Goal: Information Seeking & Learning: Check status

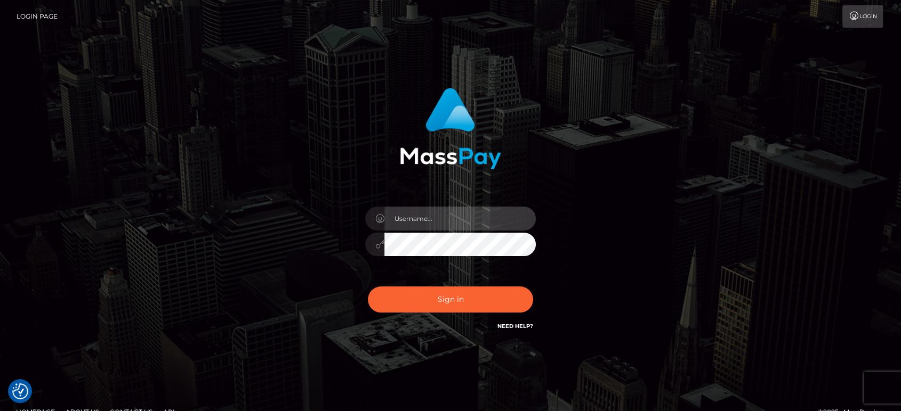
drag, startPoint x: 0, startPoint y: 0, endPoint x: 457, endPoint y: 228, distance: 510.3
click at [457, 228] on input "text" at bounding box center [459, 219] width 151 height 24
paste input "Glenn.B2"
type input "Glenn.B2"
click at [744, 210] on div "Glenn.B2 Sign in" at bounding box center [451, 215] width 608 height 271
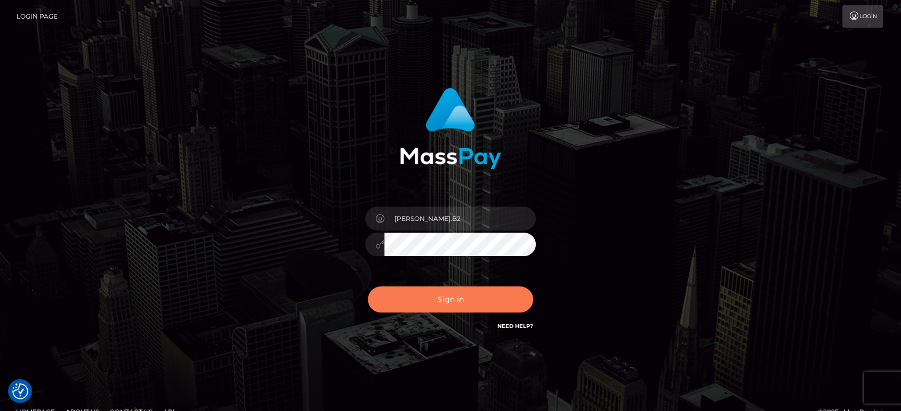
click at [476, 295] on button "Sign in" at bounding box center [450, 300] width 165 height 26
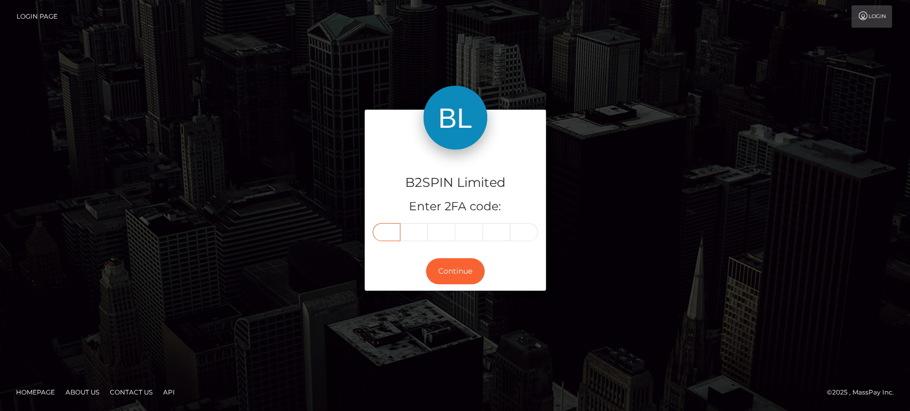
drag, startPoint x: 654, startPoint y: 29, endPoint x: 391, endPoint y: 235, distance: 334.5
click at [391, 235] on input "text" at bounding box center [387, 232] width 28 height 18
paste input "M"
type input "M"
type input "a"
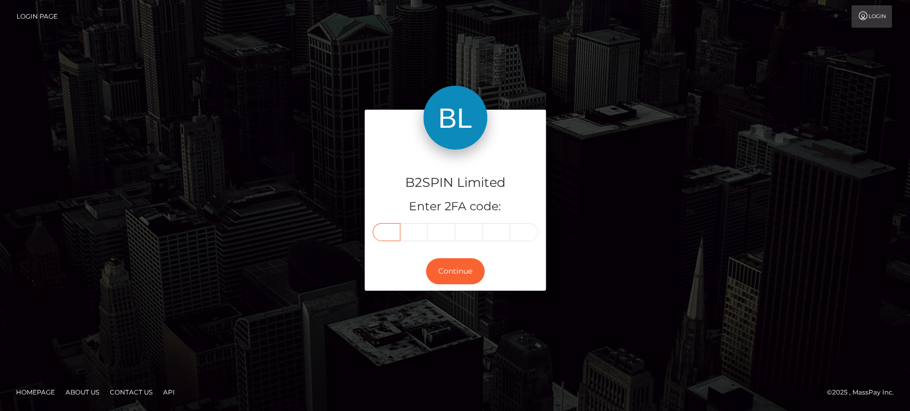
type input "s"
type input "p"
type input "a"
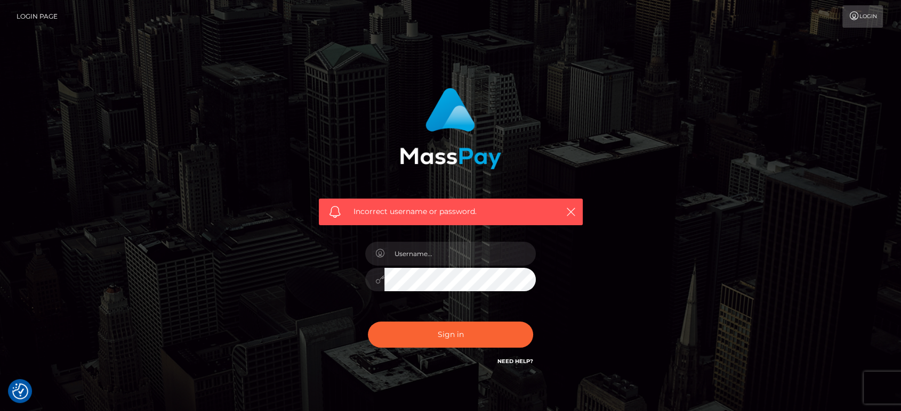
click at [401, 267] on div at bounding box center [450, 275] width 187 height 82
click at [406, 260] on input "text" at bounding box center [459, 254] width 151 height 24
paste input "Glenn.B2"
type input "Glenn.B2"
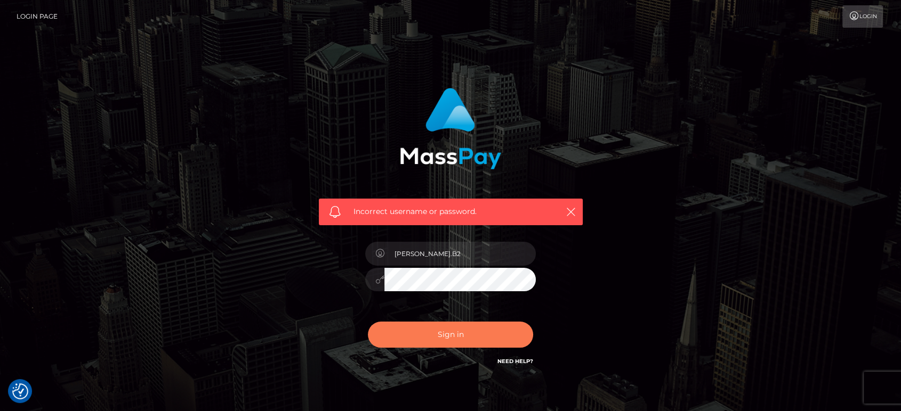
click at [458, 336] on button "Sign in" at bounding box center [450, 335] width 165 height 26
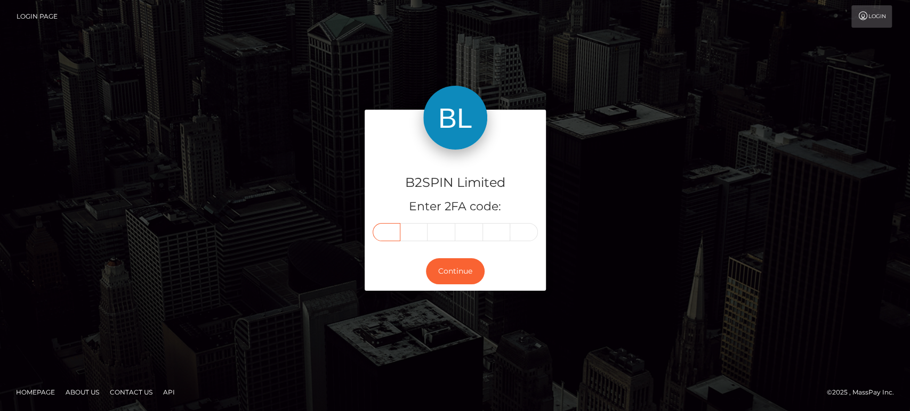
paste input "3"
type input "3"
type input "5"
type input "2"
type input "5"
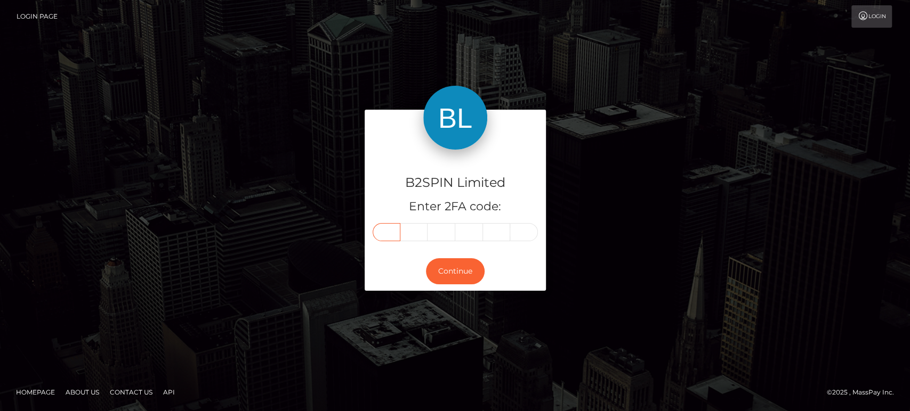
type input "6"
type input "9"
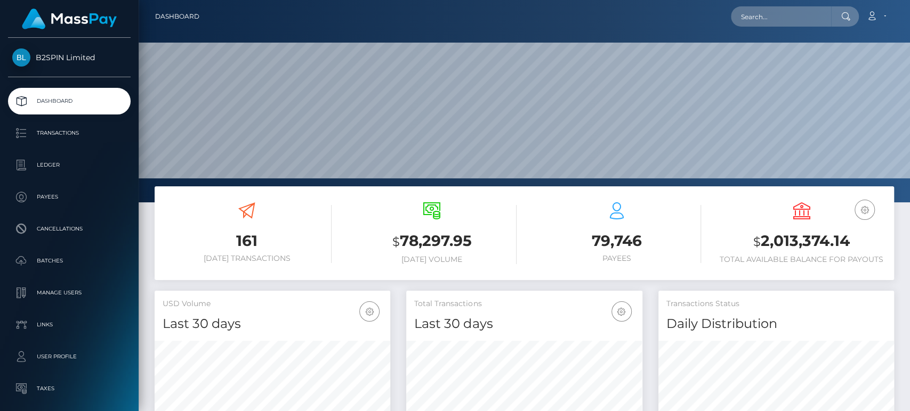
scroll to position [188, 236]
click at [785, 15] on input "text" at bounding box center [781, 16] width 100 height 20
paste input "14fbe90c-fc23-4bf9-951a-bd453a1b97f0"
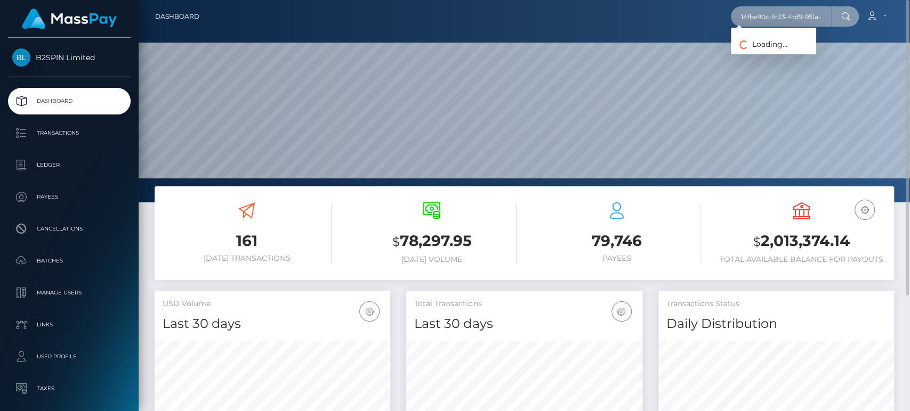
scroll to position [0, 45]
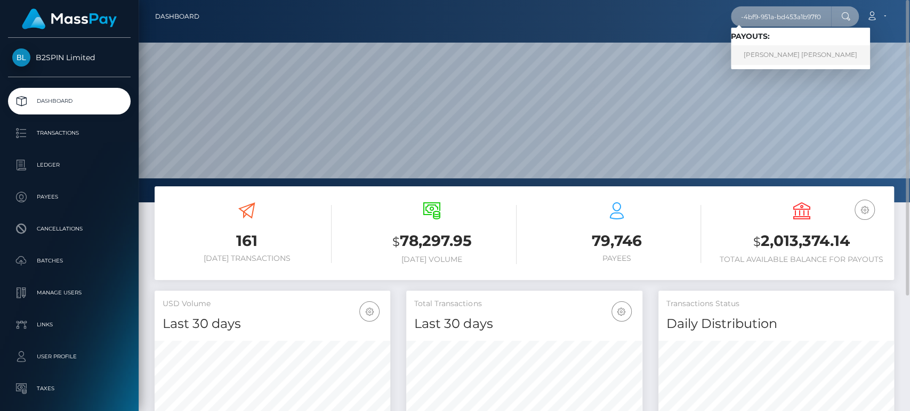
type input "14fbe90c-fc23-4bf9-951a-bd453a1b97f0"
click at [775, 53] on link "[PERSON_NAME] [PERSON_NAME]" at bounding box center [800, 55] width 139 height 20
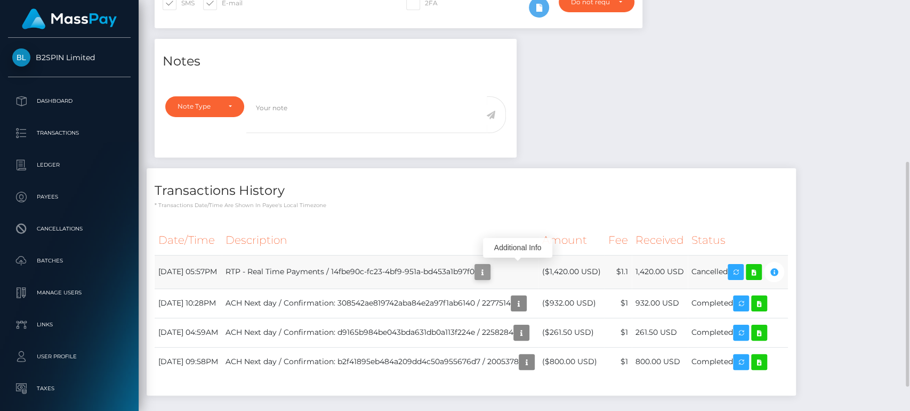
scroll to position [128, 236]
click at [489, 273] on icon "button" at bounding box center [482, 272] width 13 height 13
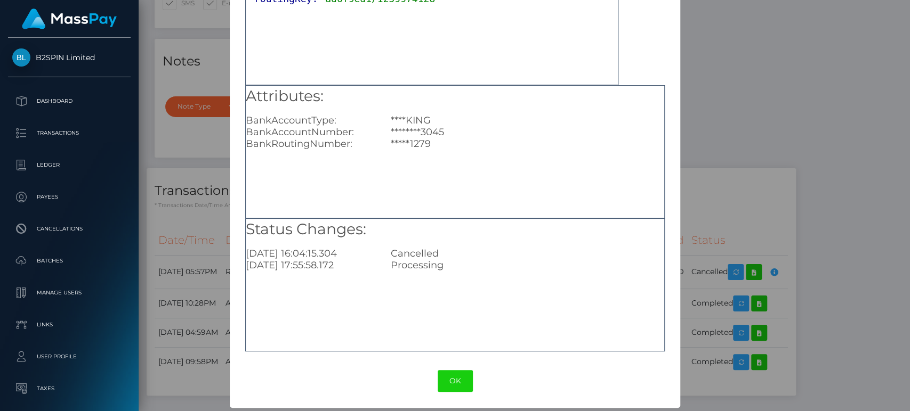
scroll to position [95, 0]
drag, startPoint x: 451, startPoint y: 268, endPoint x: 370, endPoint y: 255, distance: 82.6
click at [268, 249] on div "Status Changes: 2025-09-01 16:04:15.304 Cancelled 2025-08-29 17:55:58.172 Proce…" at bounding box center [455, 244] width 418 height 53
click at [418, 219] on h5 "Status Changes:" at bounding box center [455, 228] width 418 height 21
drag, startPoint x: 465, startPoint y: 269, endPoint x: 311, endPoint y: 254, distance: 154.2
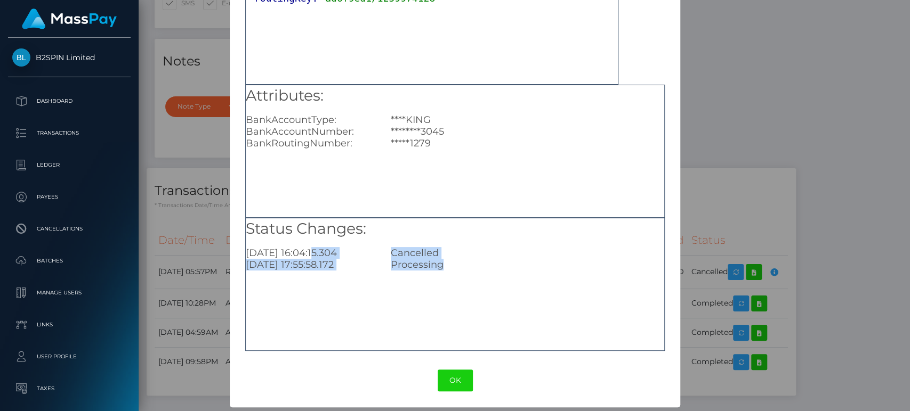
click at [311, 254] on div "Status Changes: 2025-09-01 16:04:15.304 Cancelled 2025-08-29 17:55:58.172 Proce…" at bounding box center [455, 244] width 418 height 53
click at [513, 273] on div "Status Changes: 2025-09-01 16:04:15.304 Cancelled 2025-08-29 17:55:58.172 Proce…" at bounding box center [454, 284] width 419 height 133
drag, startPoint x: 443, startPoint y: 271, endPoint x: 356, endPoint y: 263, distance: 87.2
click at [354, 263] on div "Status Changes: 2025-09-01 16:04:15.304 Cancelled 2025-08-29 17:55:58.172 Proce…" at bounding box center [454, 284] width 419 height 133
click at [448, 216] on div "Attributes: BankAccountType: ****KING BankAccountNumber: ********3045 BankRouti…" at bounding box center [454, 151] width 419 height 133
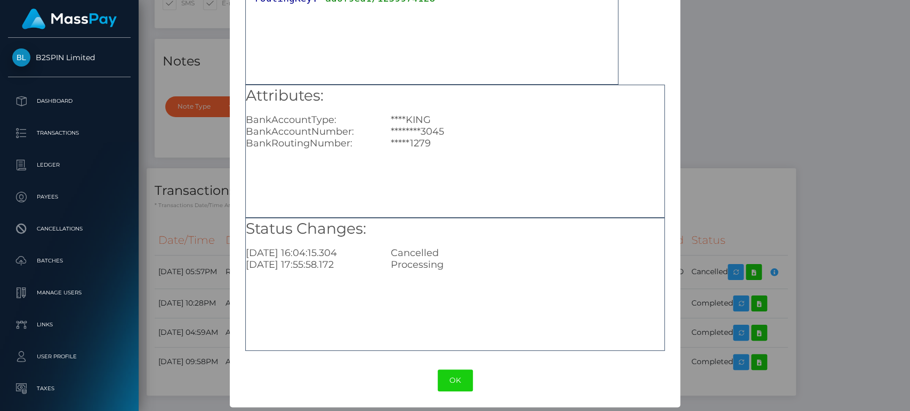
click at [751, 103] on div "× Payout Information Metadata: Object routingKey: "ad6f9ed1/1259974128" Attribu…" at bounding box center [455, 205] width 910 height 411
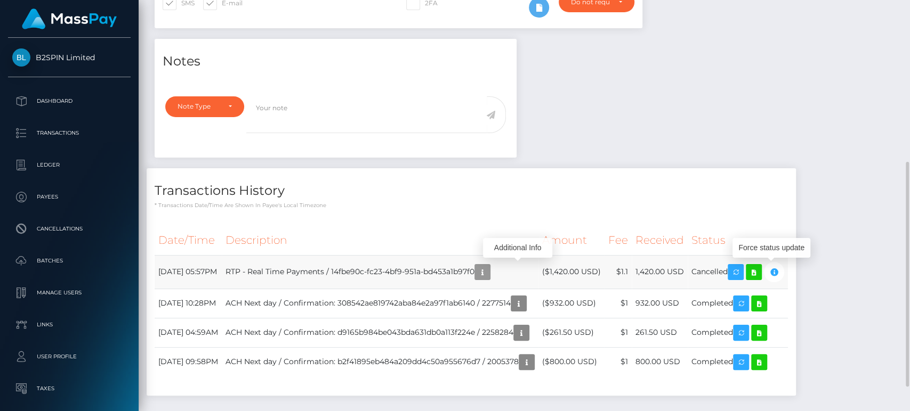
scroll to position [128, 236]
click at [676, 273] on td "1,420.00 USD" at bounding box center [659, 272] width 56 height 34
click at [489, 274] on icon "button" at bounding box center [482, 272] width 13 height 13
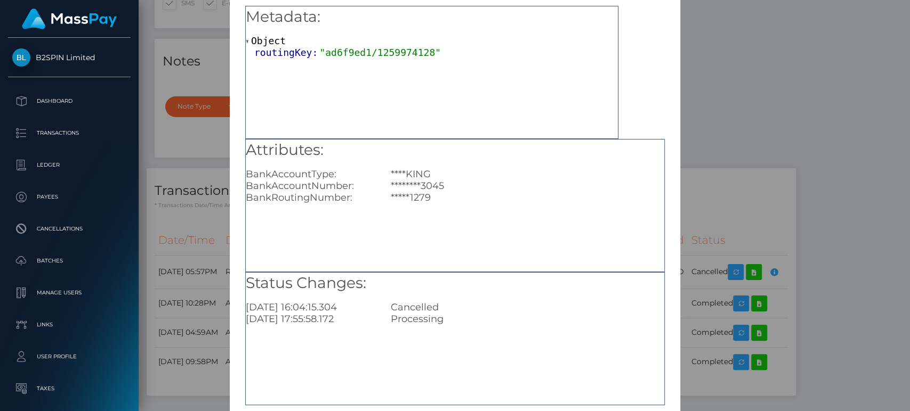
scroll to position [0, 0]
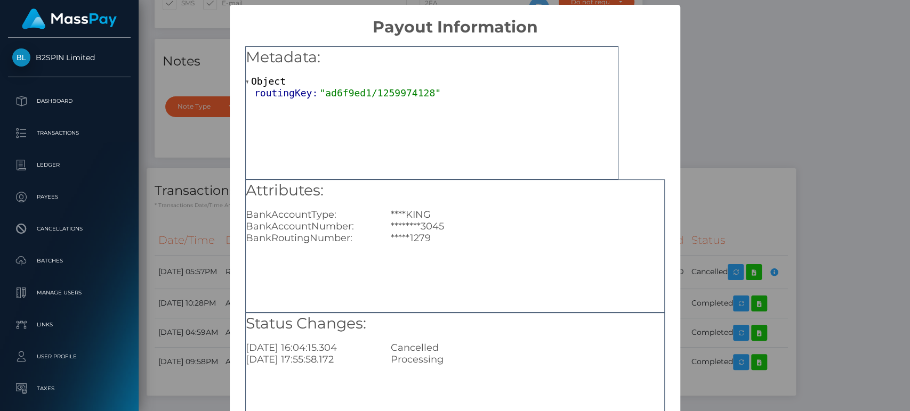
click at [708, 275] on div "× Payout Information Metadata: Object routingKey: "ad6f9ed1/1259974128" Attribu…" at bounding box center [455, 205] width 910 height 411
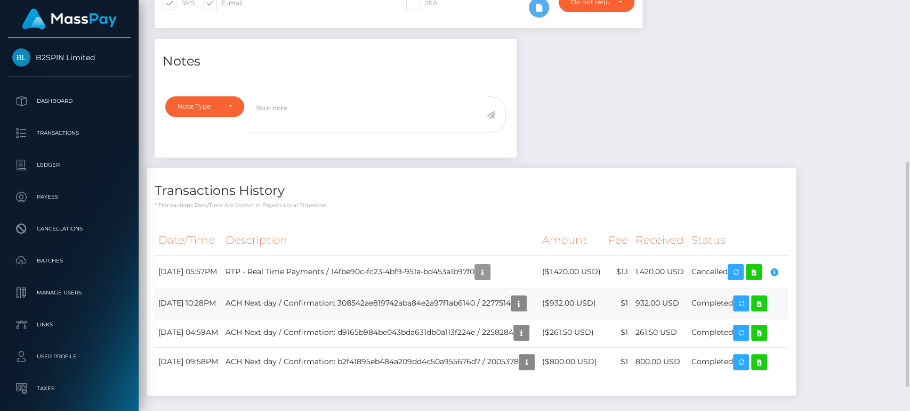
scroll to position [128, 236]
drag, startPoint x: 583, startPoint y: 273, endPoint x: 611, endPoint y: 271, distance: 28.3
click at [604, 271] on td "($1,420.00 USD)" at bounding box center [571, 272] width 66 height 34
click at [345, 273] on td "RTP - Real Time Payments / 14fbe90c-fc23-4bf9-951a-bd453a1b97f0" at bounding box center [380, 272] width 317 height 34
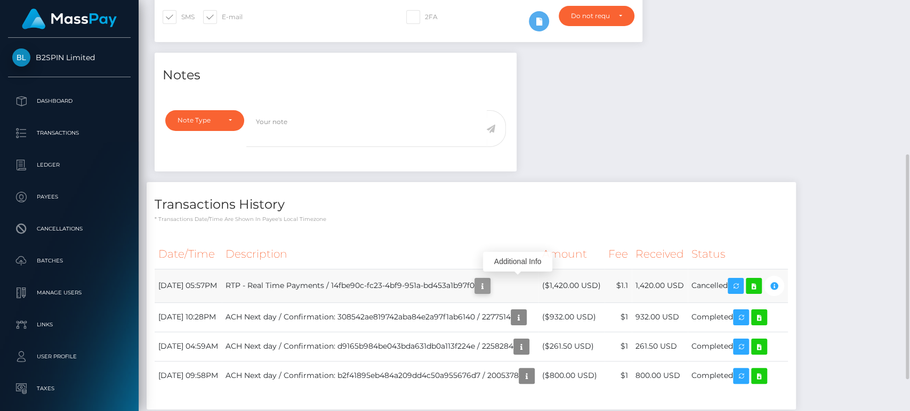
click at [489, 283] on icon "button" at bounding box center [482, 286] width 13 height 13
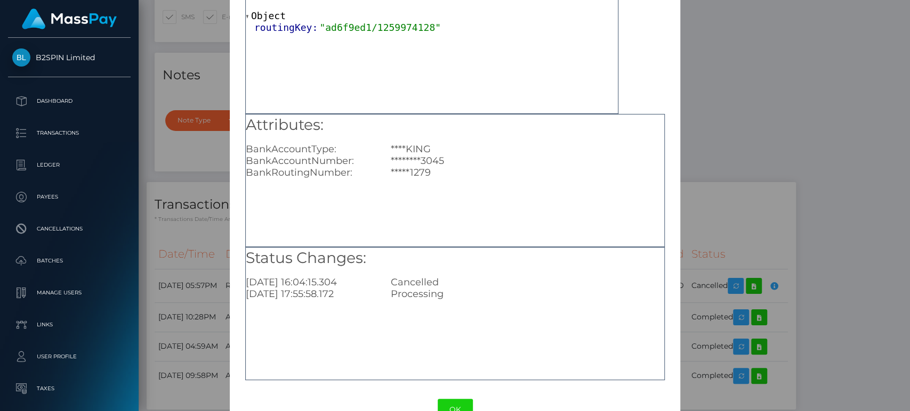
scroll to position [95, 0]
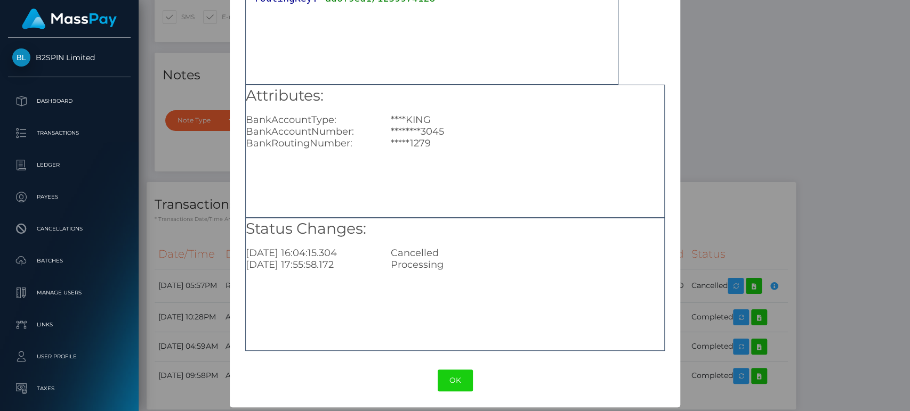
click at [476, 287] on div "Status Changes: [DATE] 16:04:15.304 Cancelled [DATE] 17:55:58.172 Processing" at bounding box center [454, 284] width 419 height 133
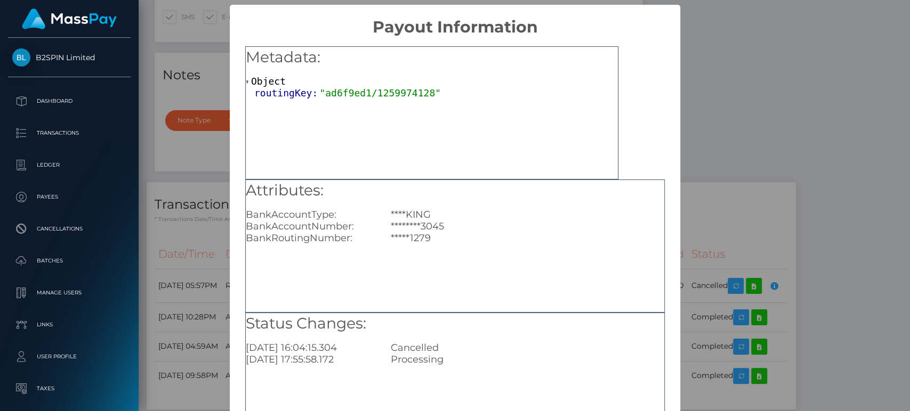
drag, startPoint x: 720, startPoint y: 125, endPoint x: 727, endPoint y: 158, distance: 33.8
click at [720, 125] on div "× Payout Information Metadata: Object routingKey: "ad6f9ed1/1259974128" Attribu…" at bounding box center [455, 205] width 910 height 411
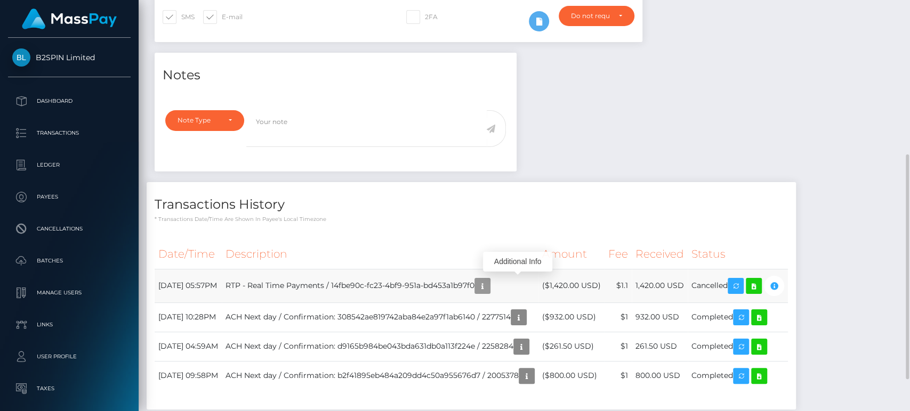
scroll to position [128, 236]
drag, startPoint x: 294, startPoint y: 285, endPoint x: 381, endPoint y: 280, distance: 87.0
click at [381, 280] on td "RTP - Real Time Payments / 14fbe90c-fc23-4bf9-951a-bd453a1b97f0" at bounding box center [380, 286] width 317 height 34
drag, startPoint x: 680, startPoint y: 285, endPoint x: 697, endPoint y: 277, distance: 18.8
click at [687, 277] on td "1,420.00 USD" at bounding box center [659, 286] width 56 height 34
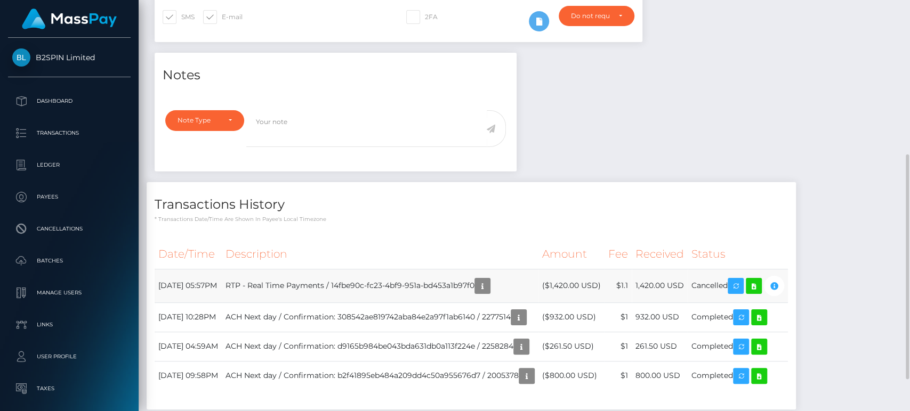
click at [604, 285] on td "($1,420.00 USD)" at bounding box center [571, 286] width 66 height 34
click at [760, 285] on icon at bounding box center [753, 286] width 13 height 13
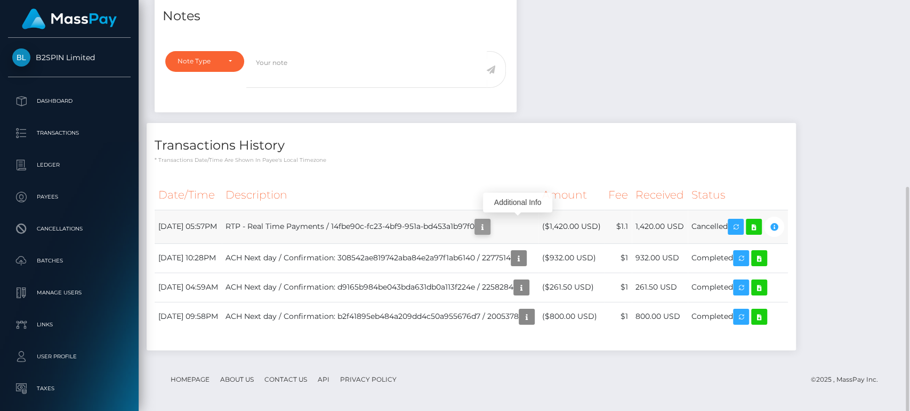
click at [489, 224] on icon "button" at bounding box center [482, 227] width 13 height 13
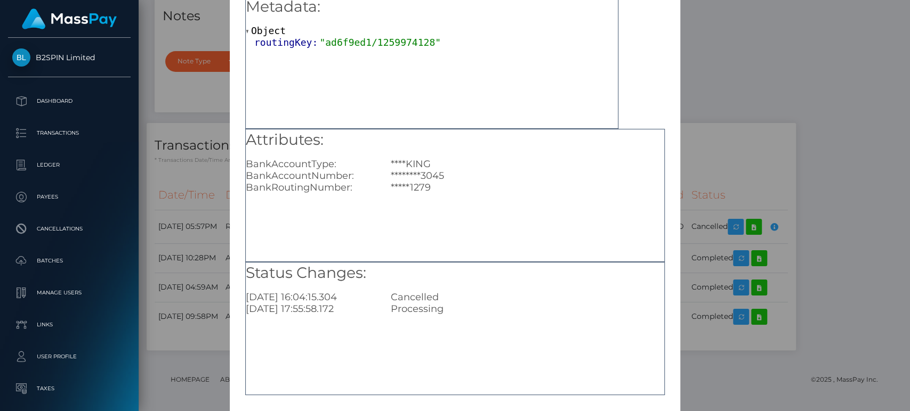
scroll to position [95, 0]
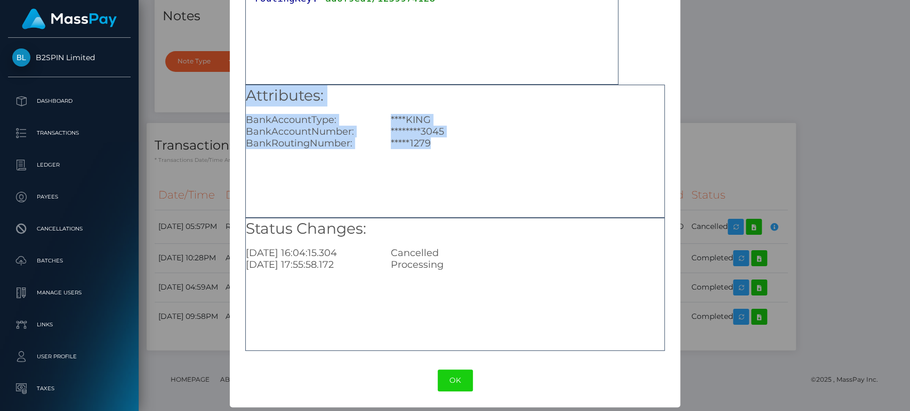
drag, startPoint x: 727, startPoint y: 50, endPoint x: 460, endPoint y: 187, distance: 300.1
click at [464, 187] on div "× Payout Information Metadata: Object routingKey: "ad6f9ed1/1259974128" Attribu…" at bounding box center [455, 205] width 910 height 411
drag, startPoint x: 493, startPoint y: 169, endPoint x: 505, endPoint y: 231, distance: 63.4
click at [492, 169] on div "Attributes: BankAccountType: ****KING BankAccountNumber: ********3045 BankRouti…" at bounding box center [454, 151] width 419 height 133
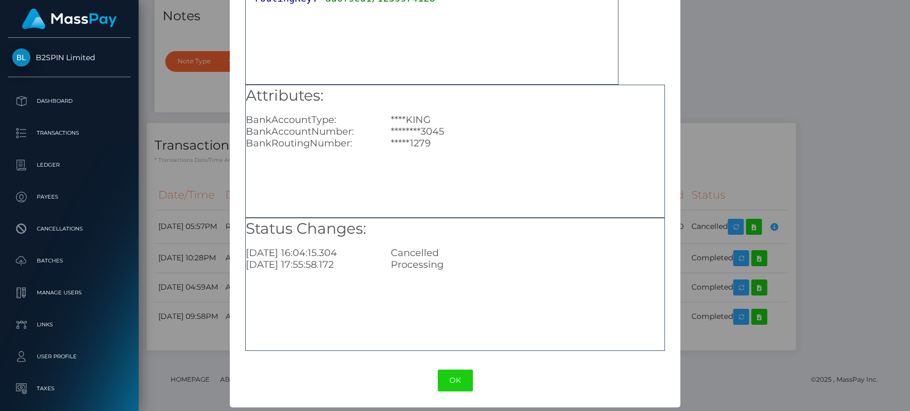
click at [431, 263] on div "Processing" at bounding box center [527, 265] width 289 height 12
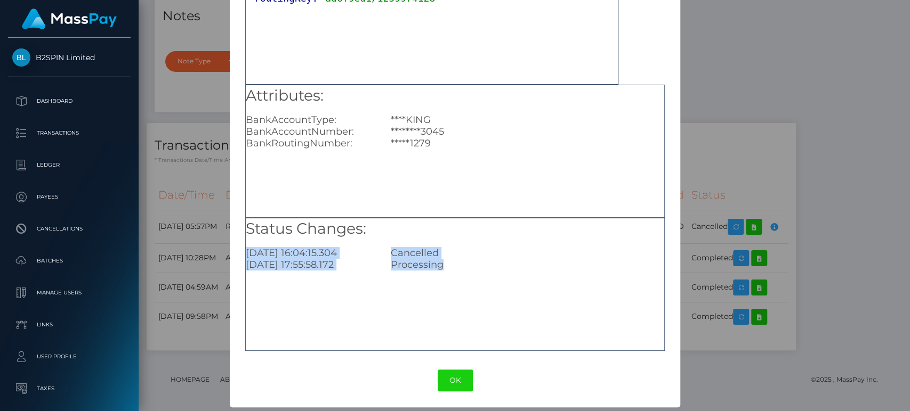
drag, startPoint x: 469, startPoint y: 272, endPoint x: 371, endPoint y: 276, distance: 98.1
click at [250, 245] on div "Status Changes: 2025-09-01 16:04:15.304 Cancelled 2025-08-29 17:55:58.172 Proce…" at bounding box center [454, 284] width 419 height 133
click at [373, 274] on div "Status Changes: 2025-09-01 16:04:15.304 Cancelled 2025-08-29 17:55:58.172 Proce…" at bounding box center [454, 284] width 419 height 133
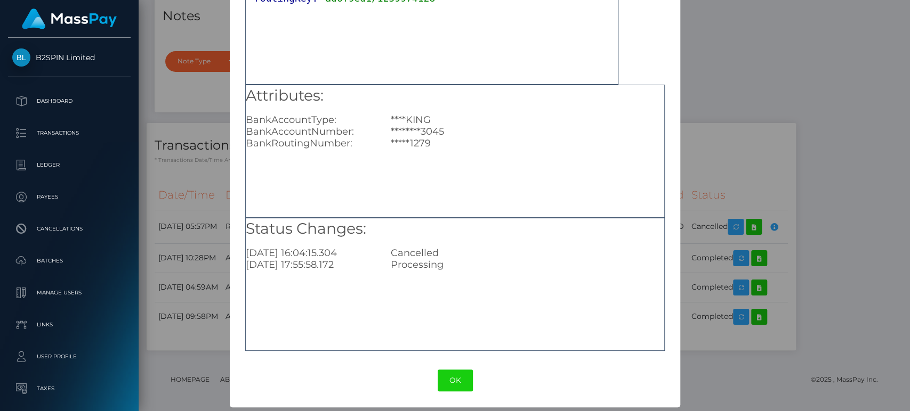
click at [477, 234] on h5 "Status Changes:" at bounding box center [455, 228] width 418 height 21
drag, startPoint x: 466, startPoint y: 268, endPoint x: 379, endPoint y: 267, distance: 86.9
click at [373, 264] on div "2025-08-29 17:55:58.172 Processing" at bounding box center [455, 265] width 434 height 12
click at [462, 239] on div "Status Changes: 2025-09-01 16:04:15.304 Cancelled 2025-08-29 17:55:58.172 Proce…" at bounding box center [455, 244] width 418 height 53
drag, startPoint x: 457, startPoint y: 265, endPoint x: 449, endPoint y: 254, distance: 14.2
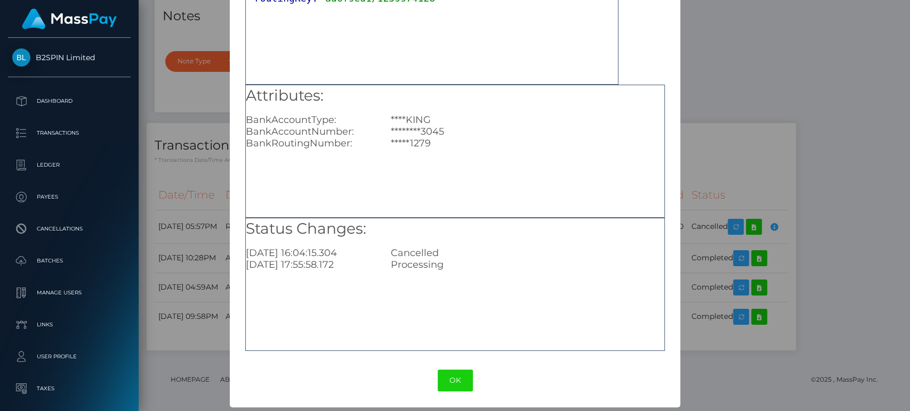
click at [383, 265] on div "Processing" at bounding box center [527, 265] width 289 height 12
drag, startPoint x: 451, startPoint y: 252, endPoint x: 365, endPoint y: 256, distance: 87.0
click at [365, 256] on div "2025-09-01 16:04:15.304 Cancelled" at bounding box center [455, 253] width 434 height 12
click at [396, 281] on div "Status Changes: 2025-09-01 16:04:15.304 Cancelled 2025-08-29 17:55:58.172 Proce…" at bounding box center [454, 284] width 419 height 133
click at [426, 302] on div "Status Changes: 2025-09-01 16:04:15.304 Cancelled 2025-08-29 17:55:58.172 Proce…" at bounding box center [454, 284] width 419 height 133
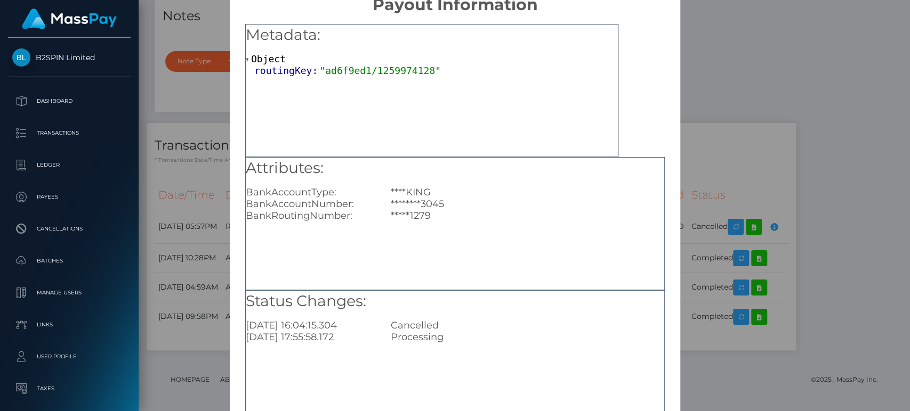
scroll to position [0, 0]
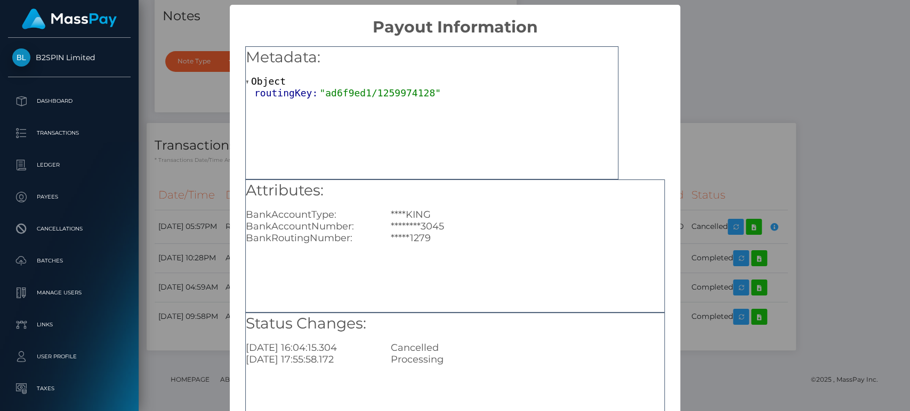
click at [776, 63] on div "× Payout Information Metadata: Object routingKey: "ad6f9ed1/1259974128" Attribu…" at bounding box center [455, 205] width 910 height 411
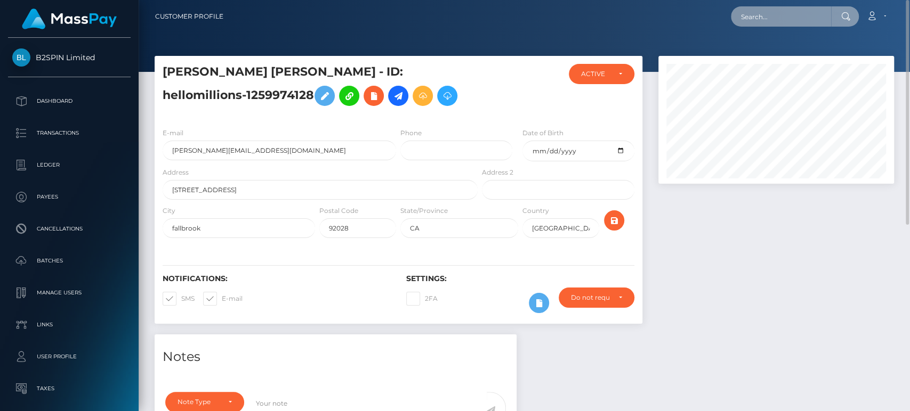
click at [795, 20] on input "text" at bounding box center [781, 16] width 100 height 20
paste input "91e23e30-ab0e-4d50-ad6b-87914414cb41"
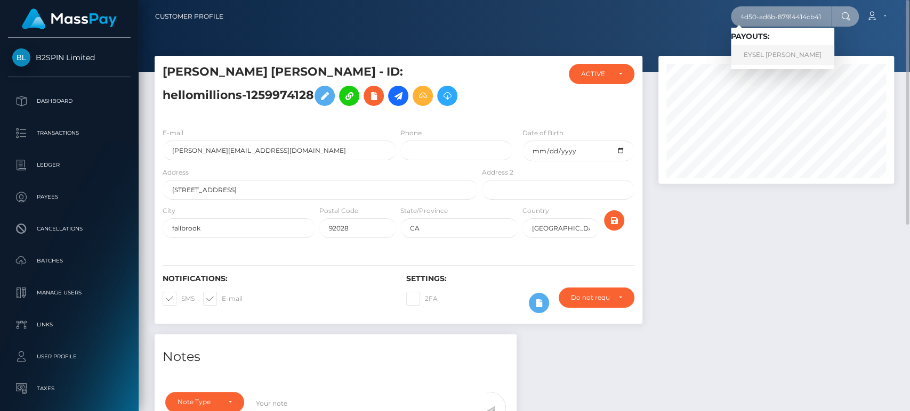
type input "91e23e30-ab0e-4d50-ad6b-87914414cb41"
click at [772, 54] on link "EYSEL MARIO MIGOYA PEREZ" at bounding box center [782, 55] width 103 height 20
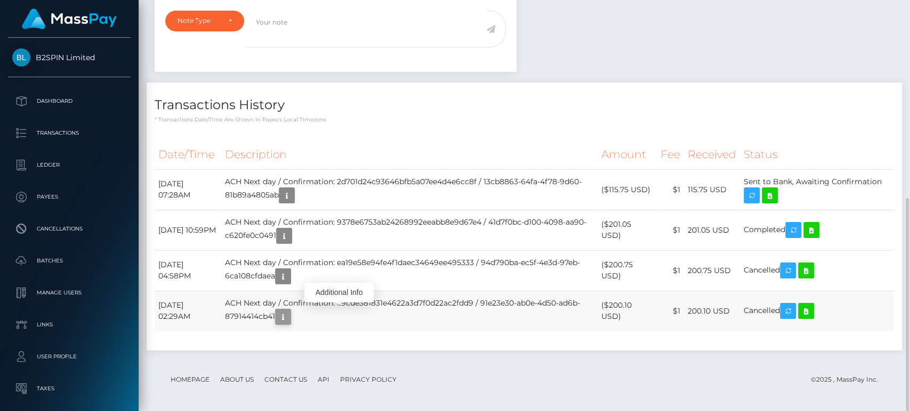
scroll to position [128, 236]
click at [289, 312] on icon "button" at bounding box center [283, 317] width 13 height 13
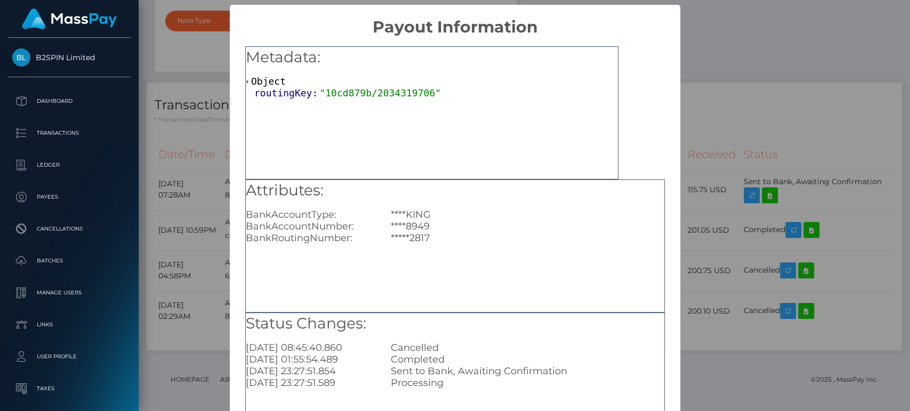
scroll to position [95, 0]
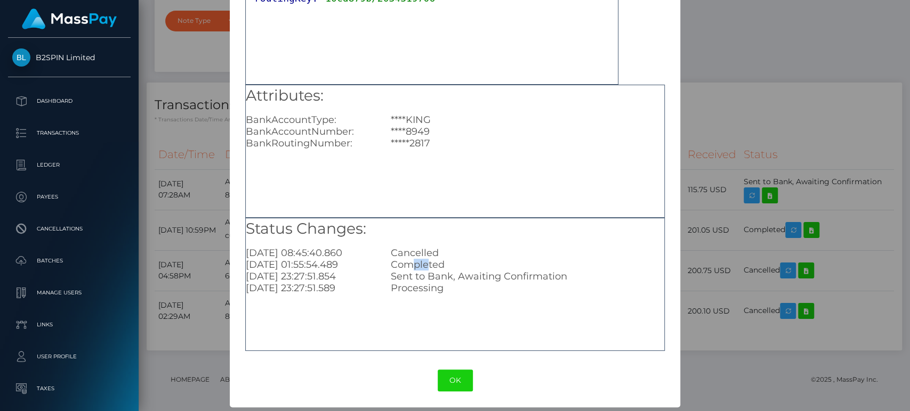
drag, startPoint x: 426, startPoint y: 266, endPoint x: 441, endPoint y: 282, distance: 22.3
click at [409, 264] on div "Completed" at bounding box center [527, 265] width 289 height 12
drag, startPoint x: 443, startPoint y: 286, endPoint x: 392, endPoint y: 284, distance: 51.7
click at [392, 284] on div "Processing" at bounding box center [527, 288] width 289 height 12
drag, startPoint x: 542, startPoint y: 281, endPoint x: 401, endPoint y: 276, distance: 140.8
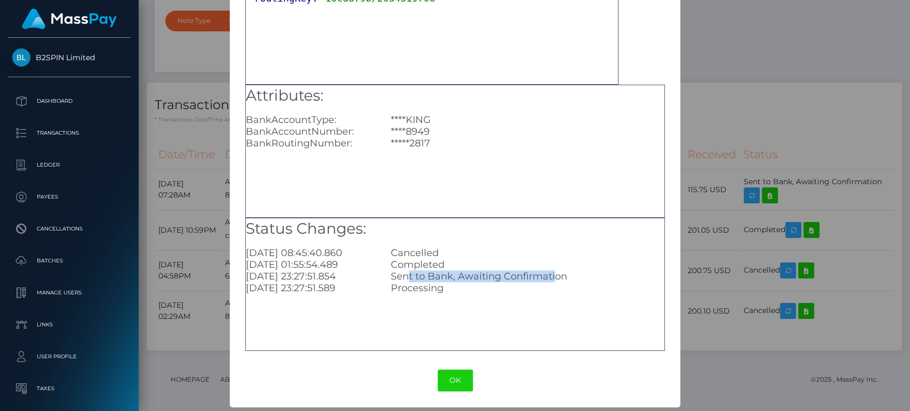
click at [401, 276] on div "Sent to Bank, Awaiting Confirmation" at bounding box center [527, 277] width 289 height 12
drag, startPoint x: 452, startPoint y: 265, endPoint x: 444, endPoint y: 253, distance: 14.6
click at [396, 264] on div "Completed" at bounding box center [527, 265] width 289 height 12
drag, startPoint x: 434, startPoint y: 253, endPoint x: 396, endPoint y: 253, distance: 37.8
click at [396, 253] on div "Cancelled" at bounding box center [527, 253] width 289 height 12
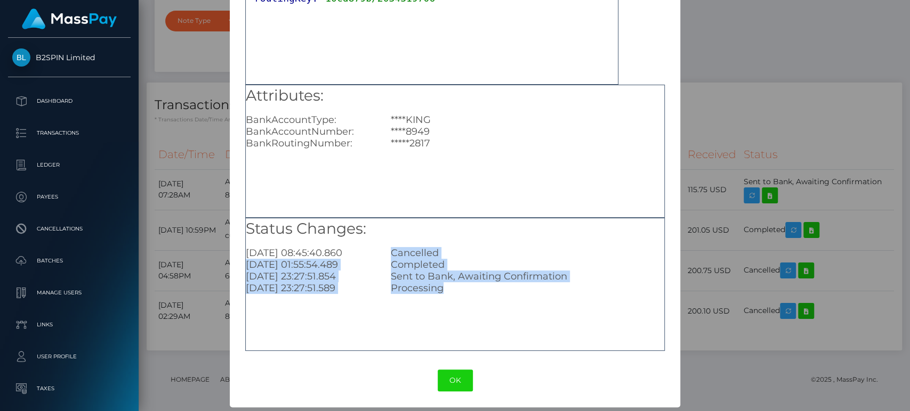
drag, startPoint x: 453, startPoint y: 291, endPoint x: 383, endPoint y: 249, distance: 81.2
click at [383, 249] on div "Status Changes: 2025-08-22 08:45:40.860 Cancelled 2025-08-22 01:55:54.489 Compl…" at bounding box center [455, 256] width 418 height 76
click at [383, 259] on div "Completed" at bounding box center [527, 265] width 289 height 12
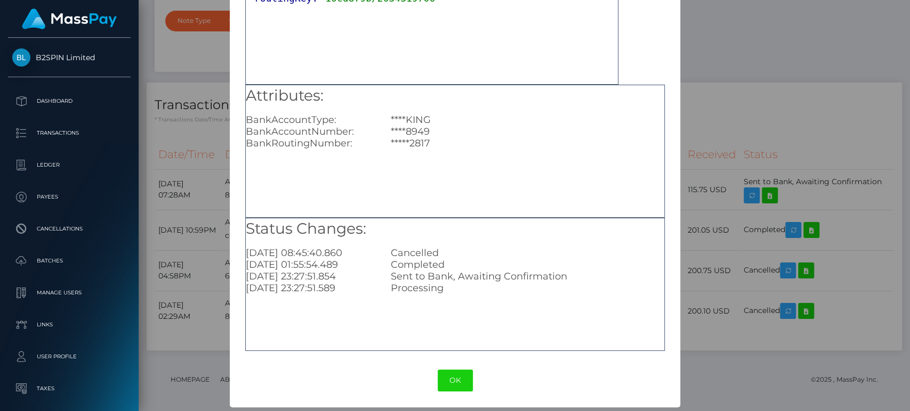
drag, startPoint x: 734, startPoint y: 47, endPoint x: 721, endPoint y: 1, distance: 47.6
click at [734, 47] on div "× Payout Information Metadata: Object routingKey: "10cd879b/2034319706" Attribu…" at bounding box center [455, 205] width 910 height 411
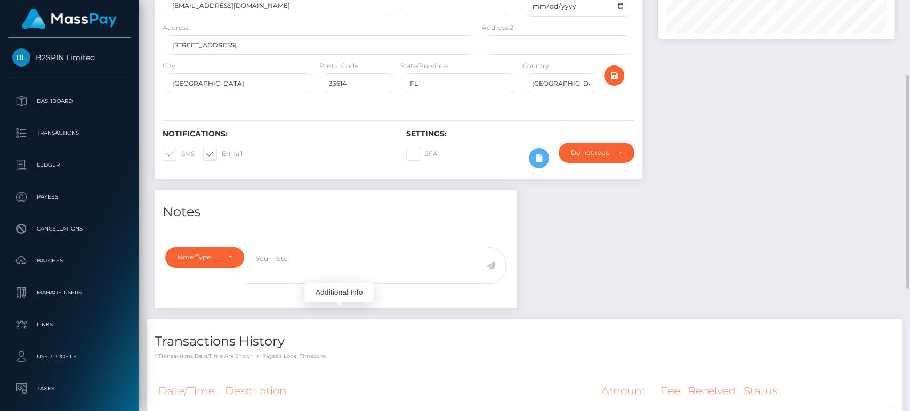
scroll to position [0, 0]
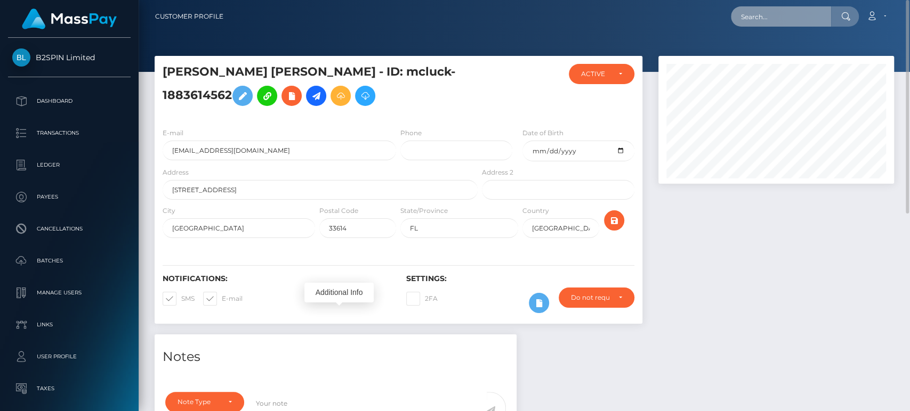
click at [773, 12] on input "text" at bounding box center [781, 16] width 100 height 20
paste input "14fbe90c-fc23-4bf9-951a-bd453a1b97f0"
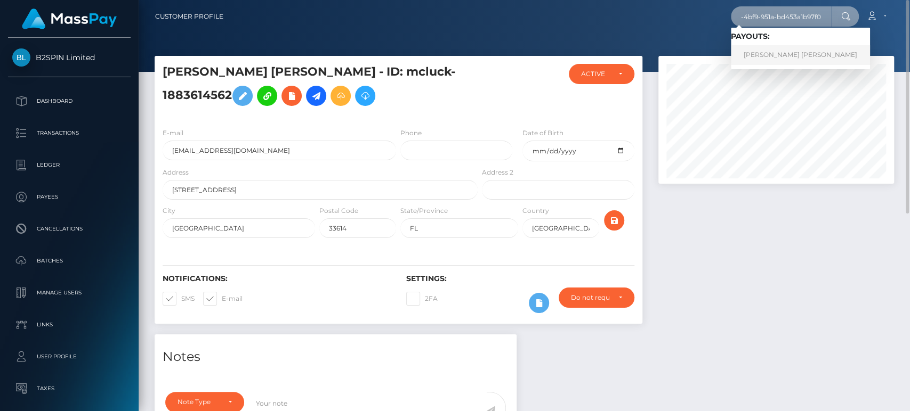
type input "14fbe90c-fc23-4bf9-951a-bd453a1b97f0"
drag, startPoint x: 772, startPoint y: 56, endPoint x: 770, endPoint y: 61, distance: 5.7
click at [772, 56] on link "KENDRA ASHLI SMITH" at bounding box center [800, 55] width 139 height 20
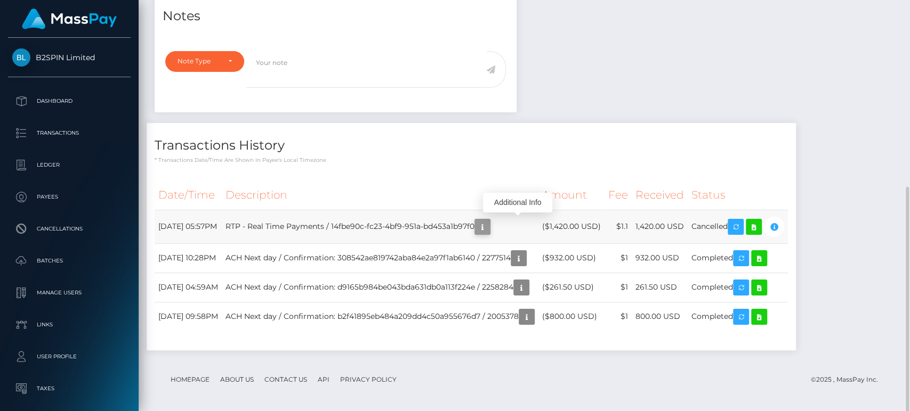
scroll to position [128, 236]
click at [489, 228] on icon "button" at bounding box center [482, 227] width 13 height 13
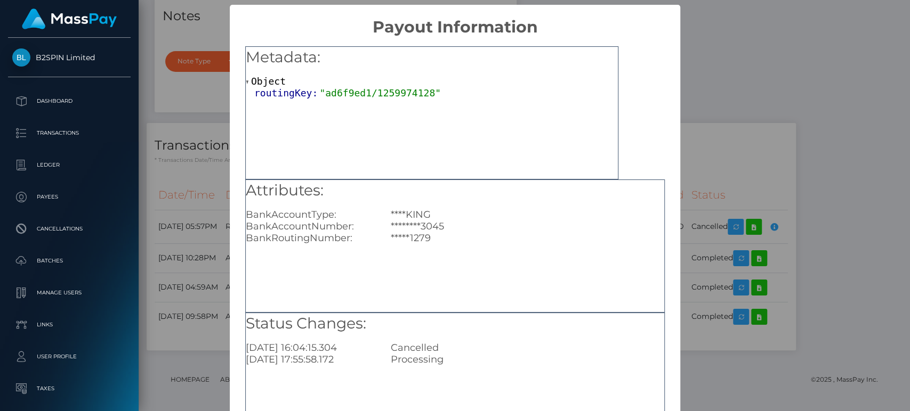
drag, startPoint x: 410, startPoint y: 361, endPoint x: 404, endPoint y: 354, distance: 9.5
click at [372, 350] on div "Status Changes: [DATE] 16:04:15.304 Cancelled [DATE] 17:55:58.172 Processing" at bounding box center [454, 379] width 419 height 133
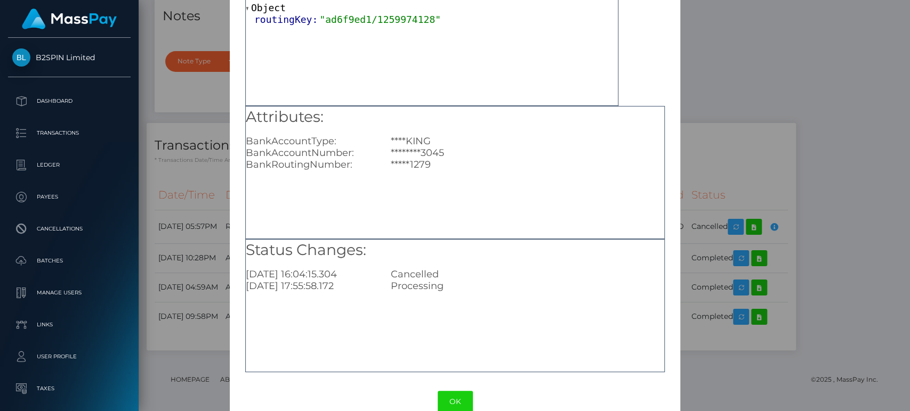
scroll to position [95, 0]
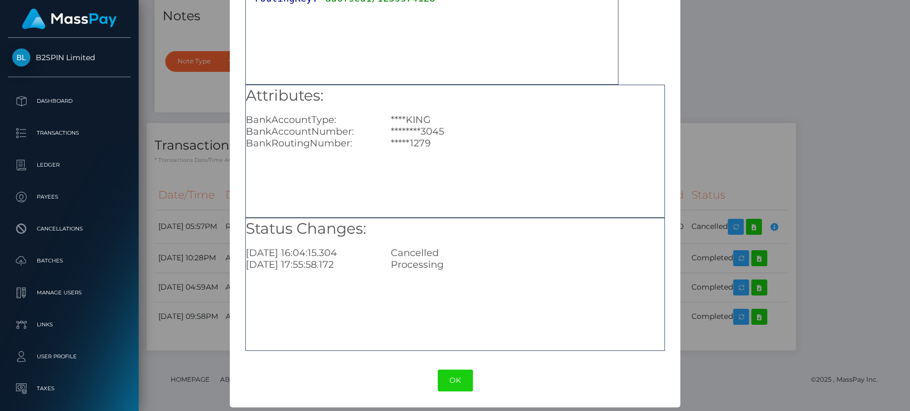
click at [429, 309] on div "Status Changes: [DATE] 16:04:15.304 Cancelled [DATE] 17:55:58.172 Processing" at bounding box center [454, 284] width 419 height 133
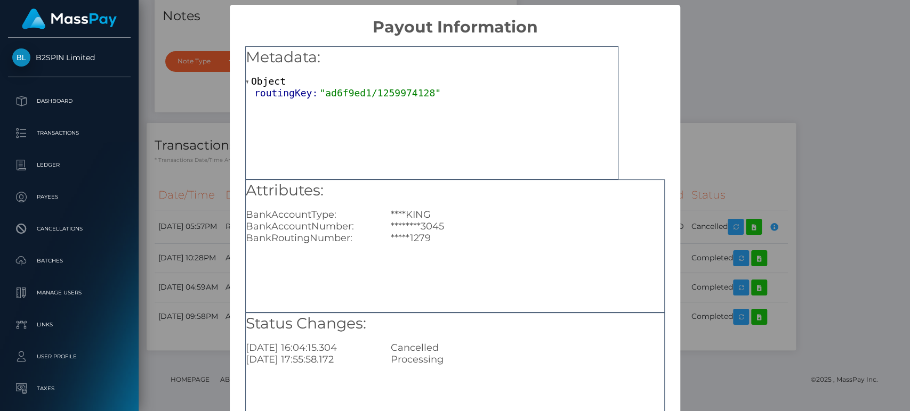
click at [747, 85] on div "× Payout Information Metadata: Object routingKey: "ad6f9ed1/1259974128" Attribu…" at bounding box center [455, 205] width 910 height 411
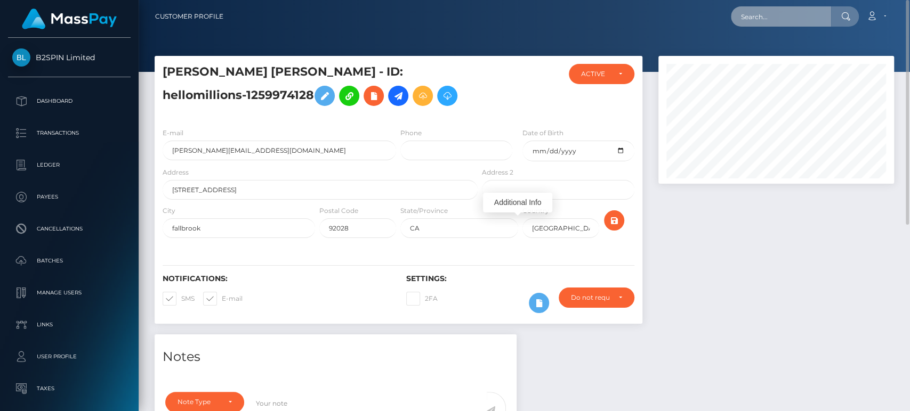
click at [765, 19] on input "text" at bounding box center [781, 16] width 100 height 20
paste input "3b19a710-dbe4-4686-90ab-ea80b2e1ea14"
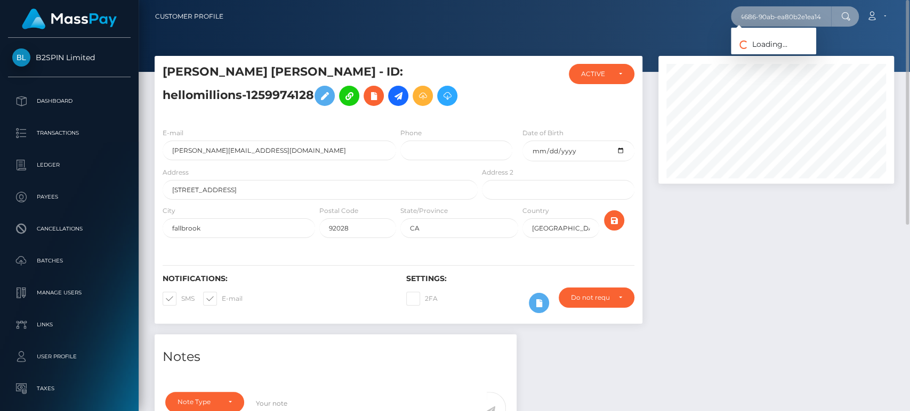
type input "3b19a710-dbe4-4686-90ab-ea80b2e1ea14"
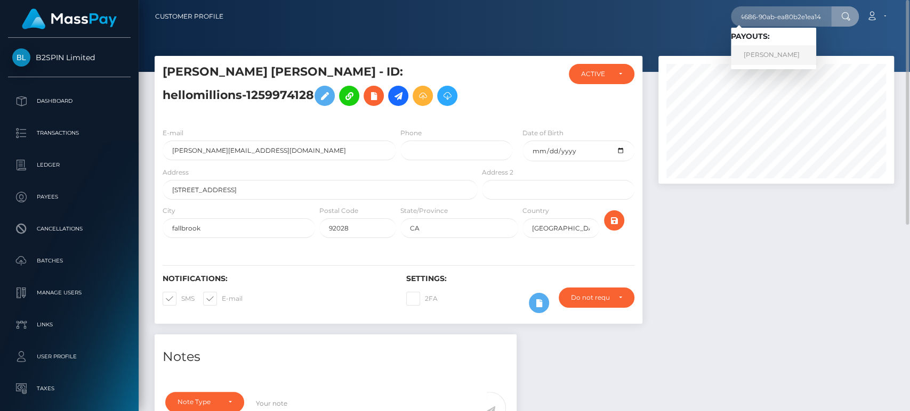
scroll to position [0, 0]
click at [771, 54] on link "[PERSON_NAME]" at bounding box center [773, 55] width 85 height 20
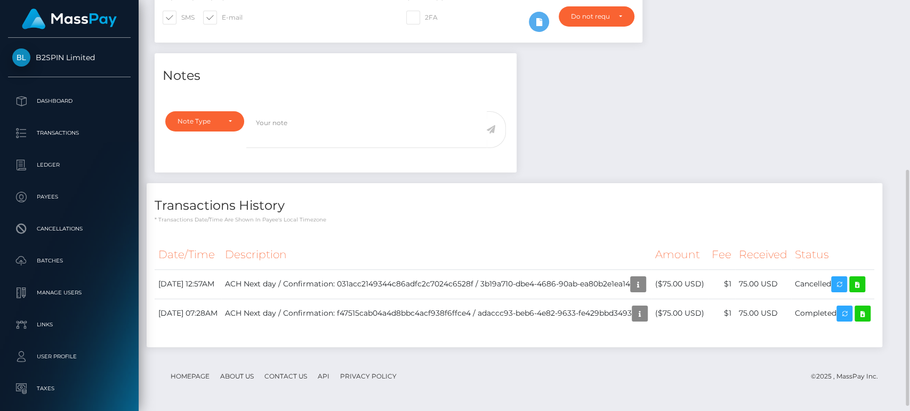
scroll to position [305, 0]
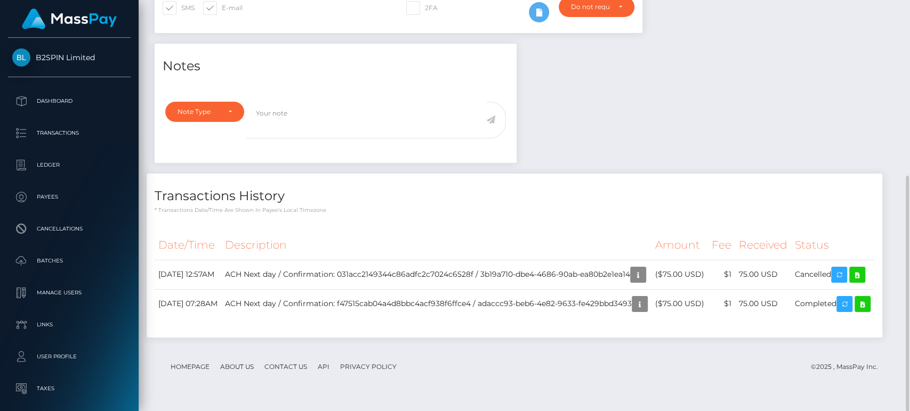
click at [467, 332] on div "Date/Time Description Amount Fee Received Status" at bounding box center [514, 281] width 719 height 101
click at [631, 271] on icon "button" at bounding box center [637, 275] width 13 height 13
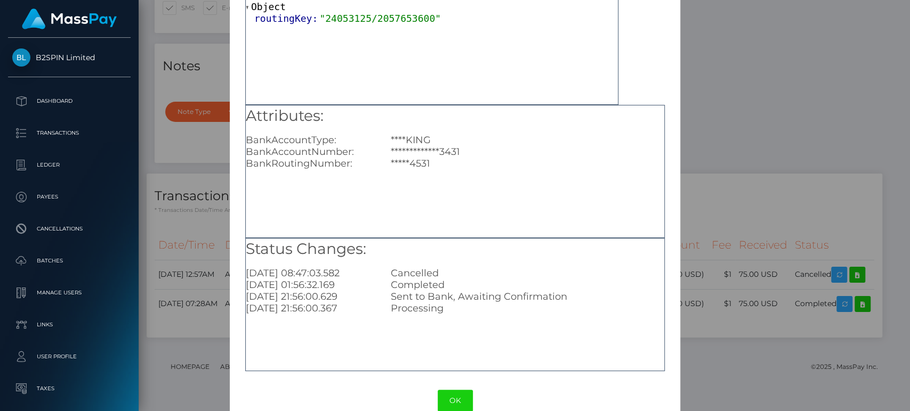
scroll to position [95, 0]
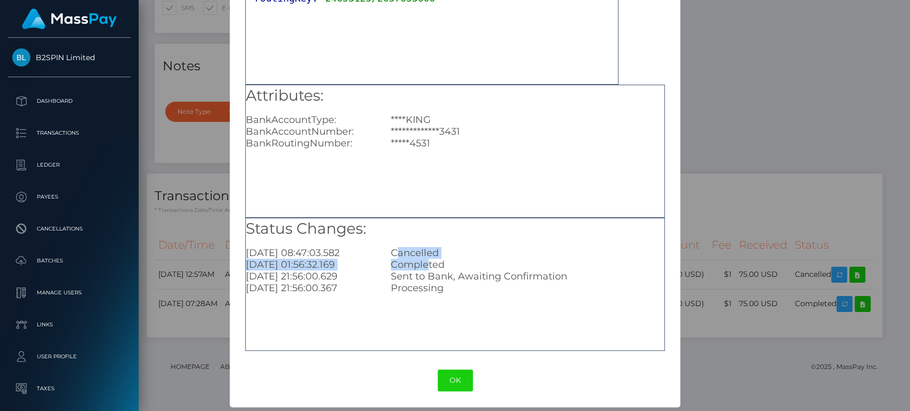
drag, startPoint x: 414, startPoint y: 261, endPoint x: 670, endPoint y: 245, distance: 256.8
click at [394, 259] on div "Completed" at bounding box center [527, 265] width 289 height 12
